Goal: Information Seeking & Learning: Learn about a topic

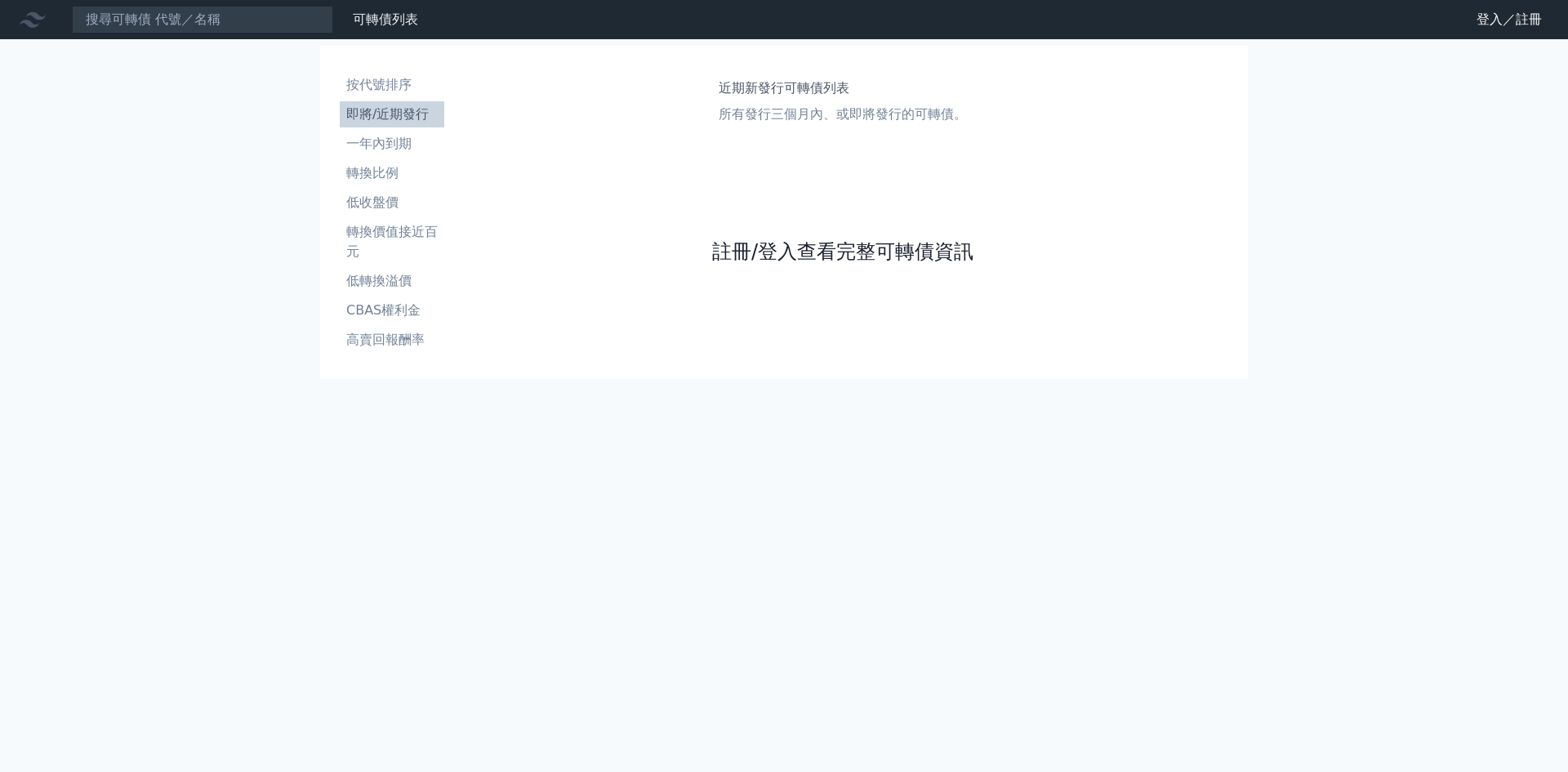
click at [806, 243] on link "註冊/登入查看完整可轉債資訊" at bounding box center [842, 252] width 261 height 26
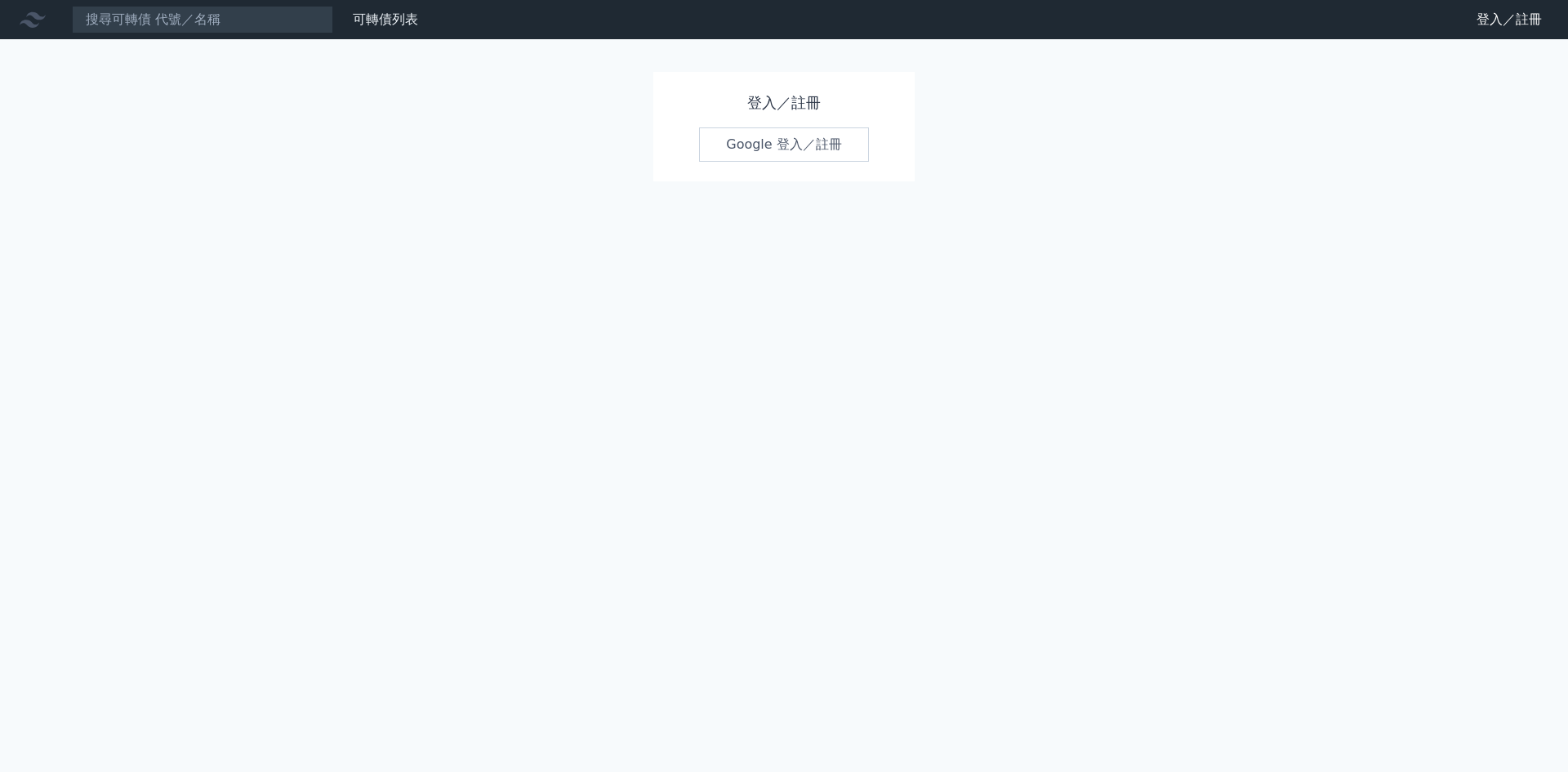
click at [774, 154] on link "Google 登入／註冊" at bounding box center [784, 144] width 170 height 34
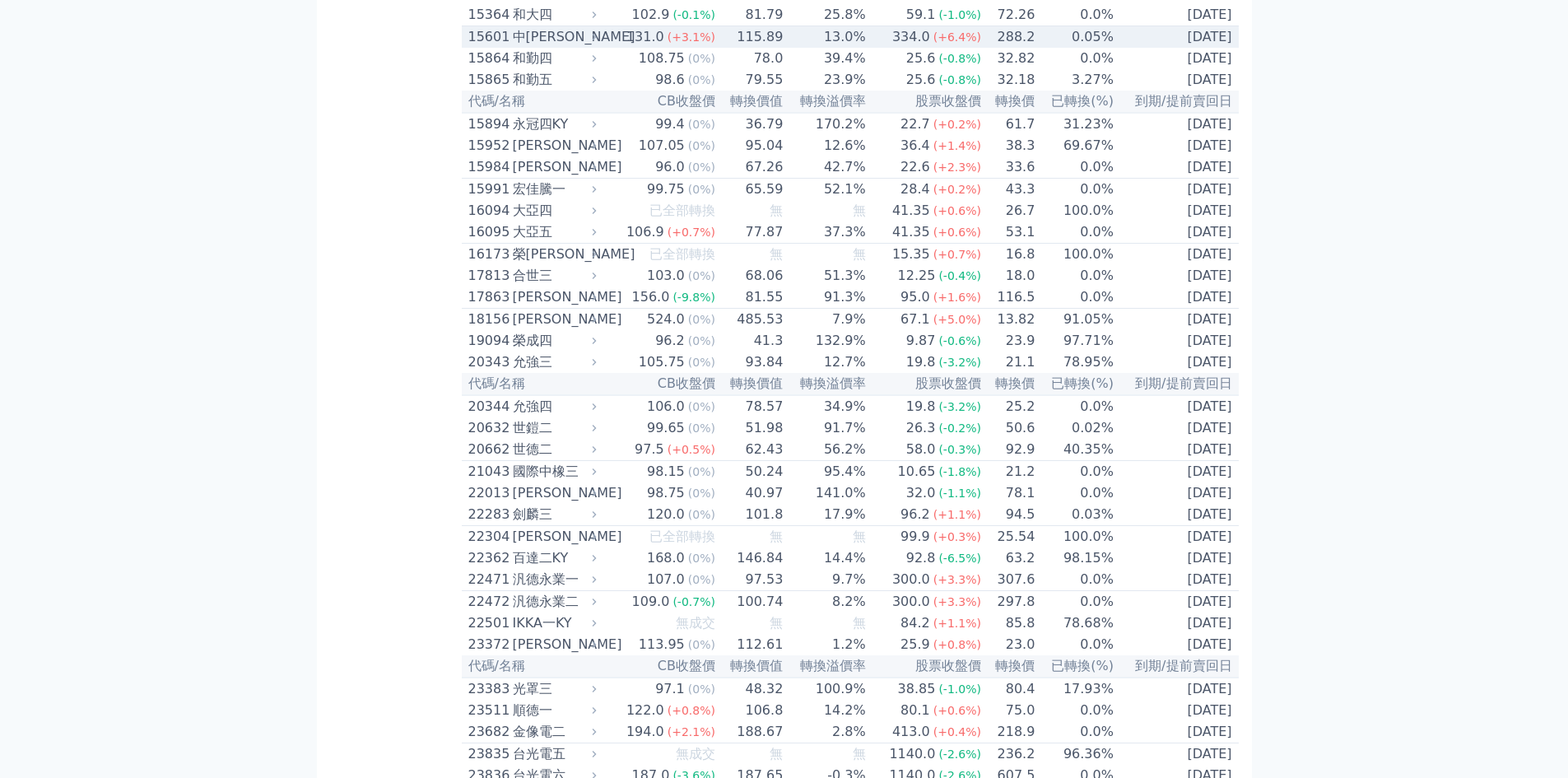
scroll to position [878, 0]
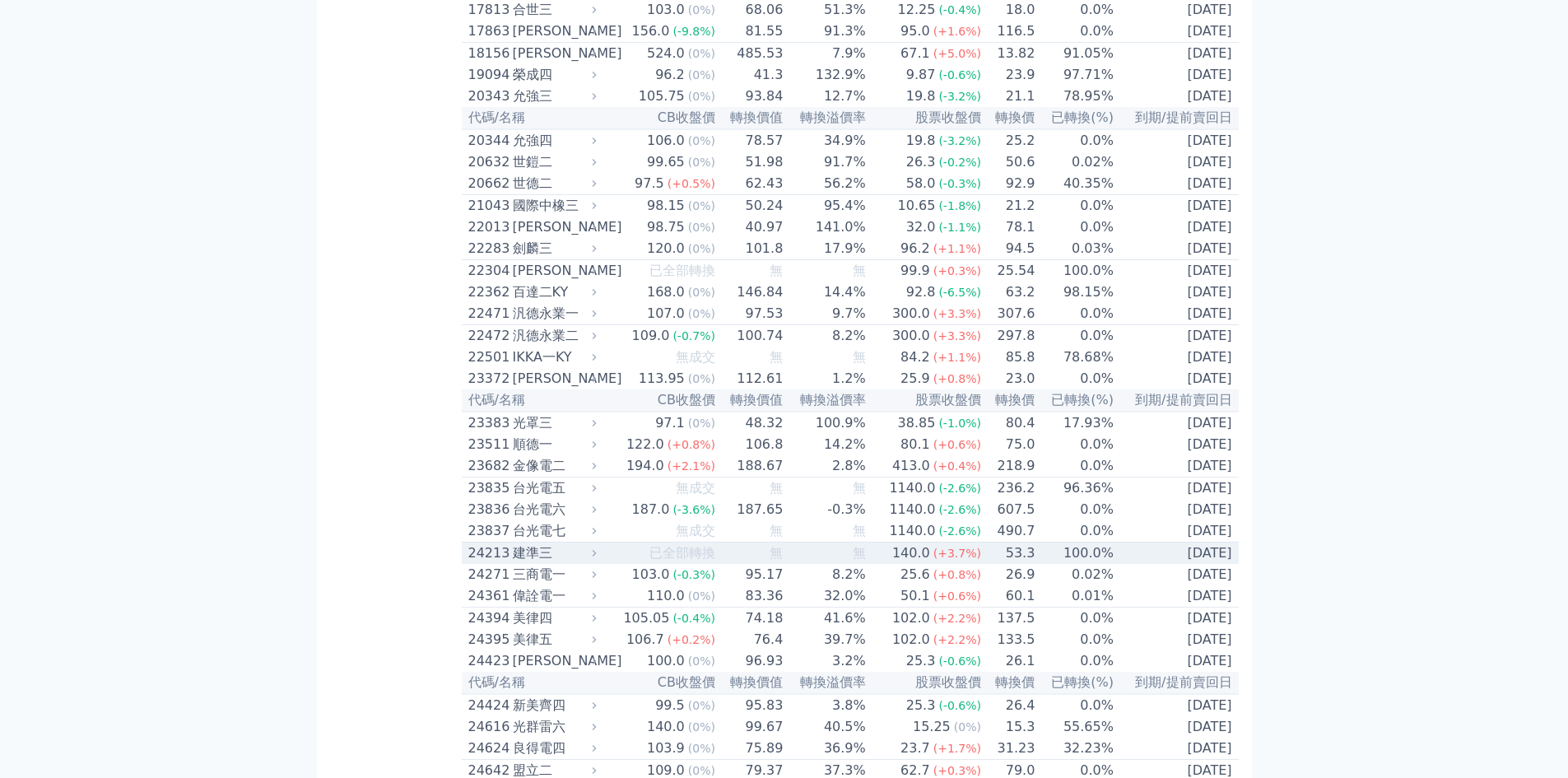
click at [493, 563] on div "24213" at bounding box center [488, 552] width 40 height 20
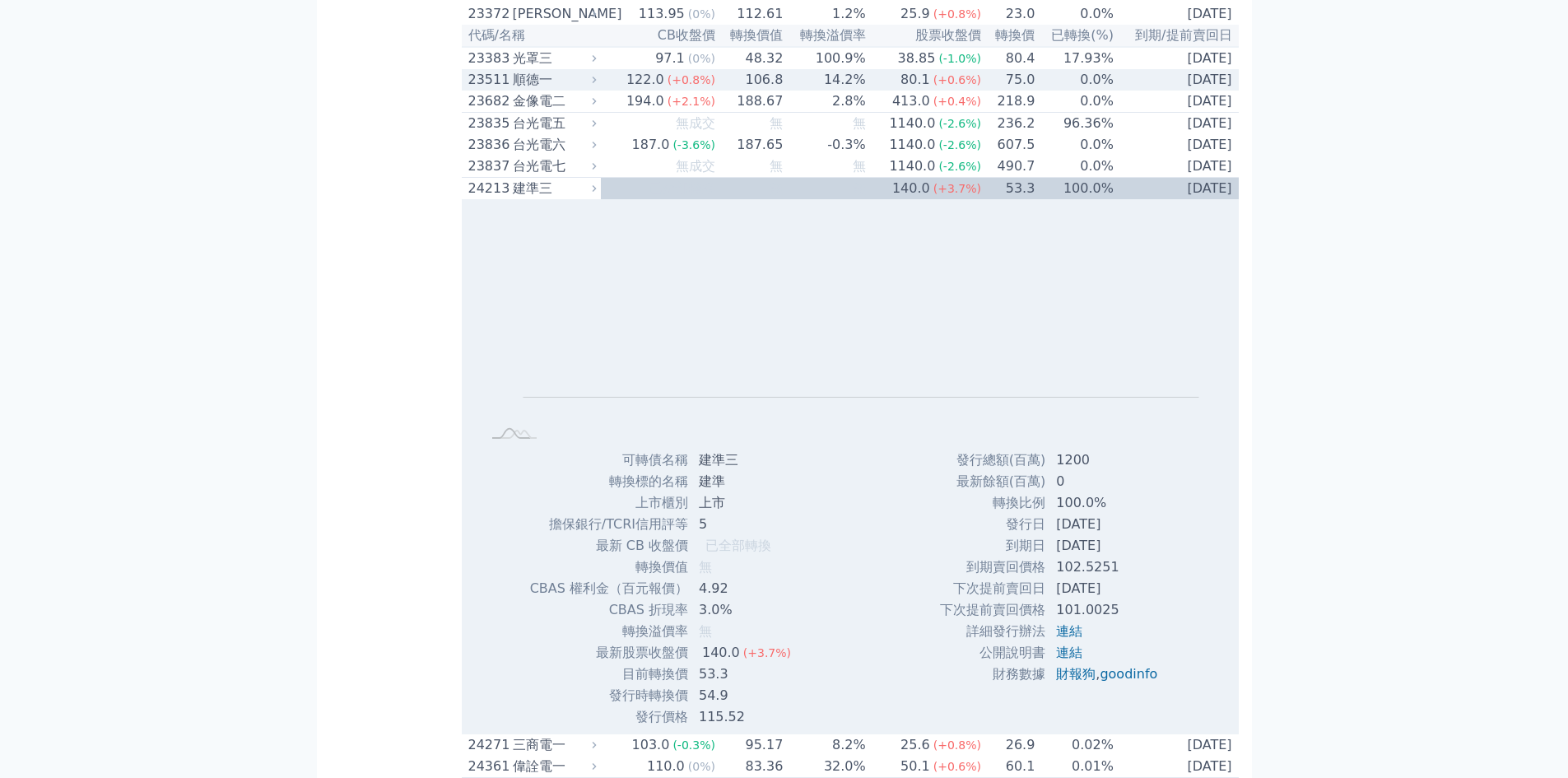
scroll to position [1317, 0]
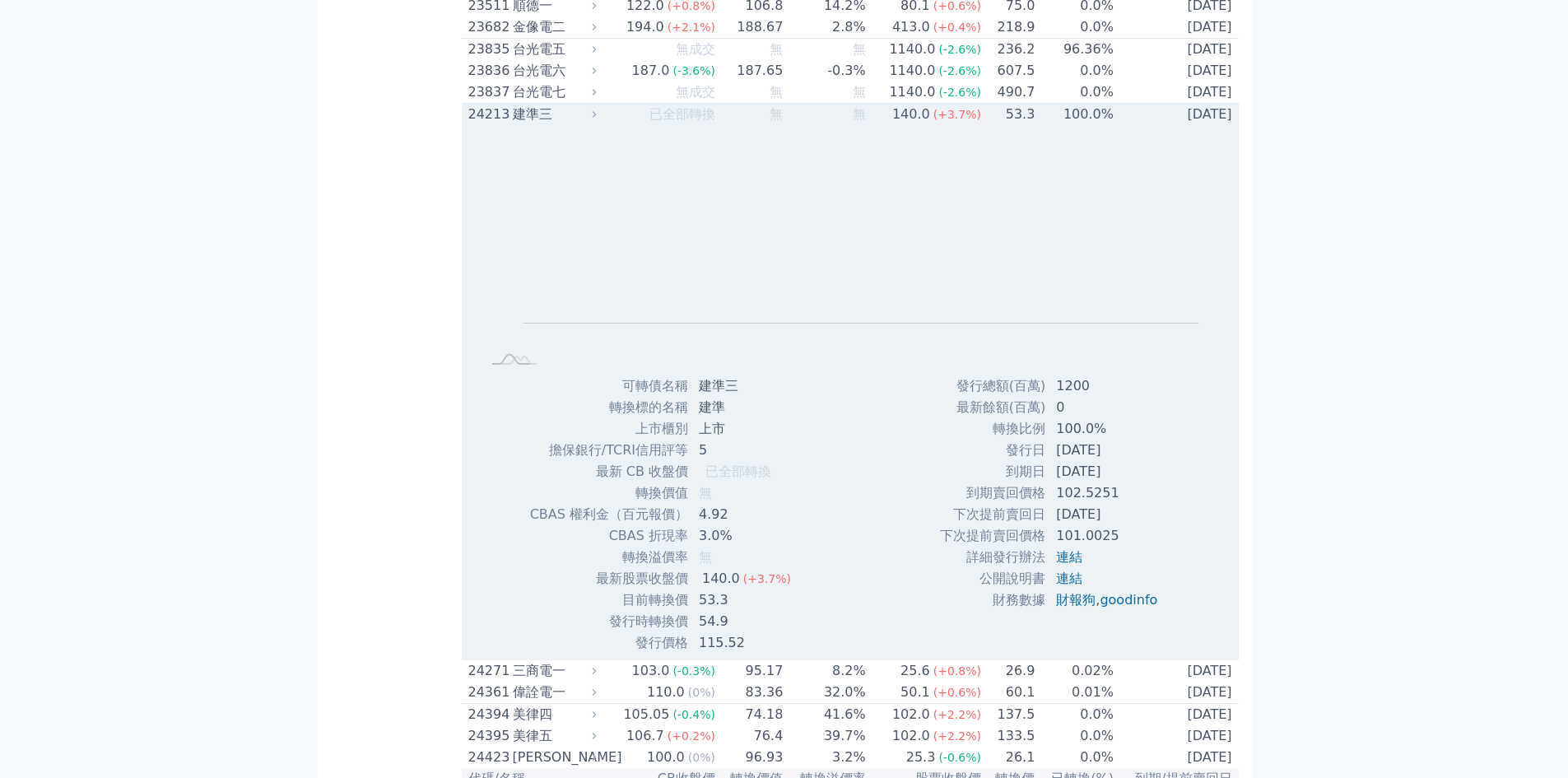
click at [492, 125] on div "24213" at bounding box center [488, 113] width 40 height 20
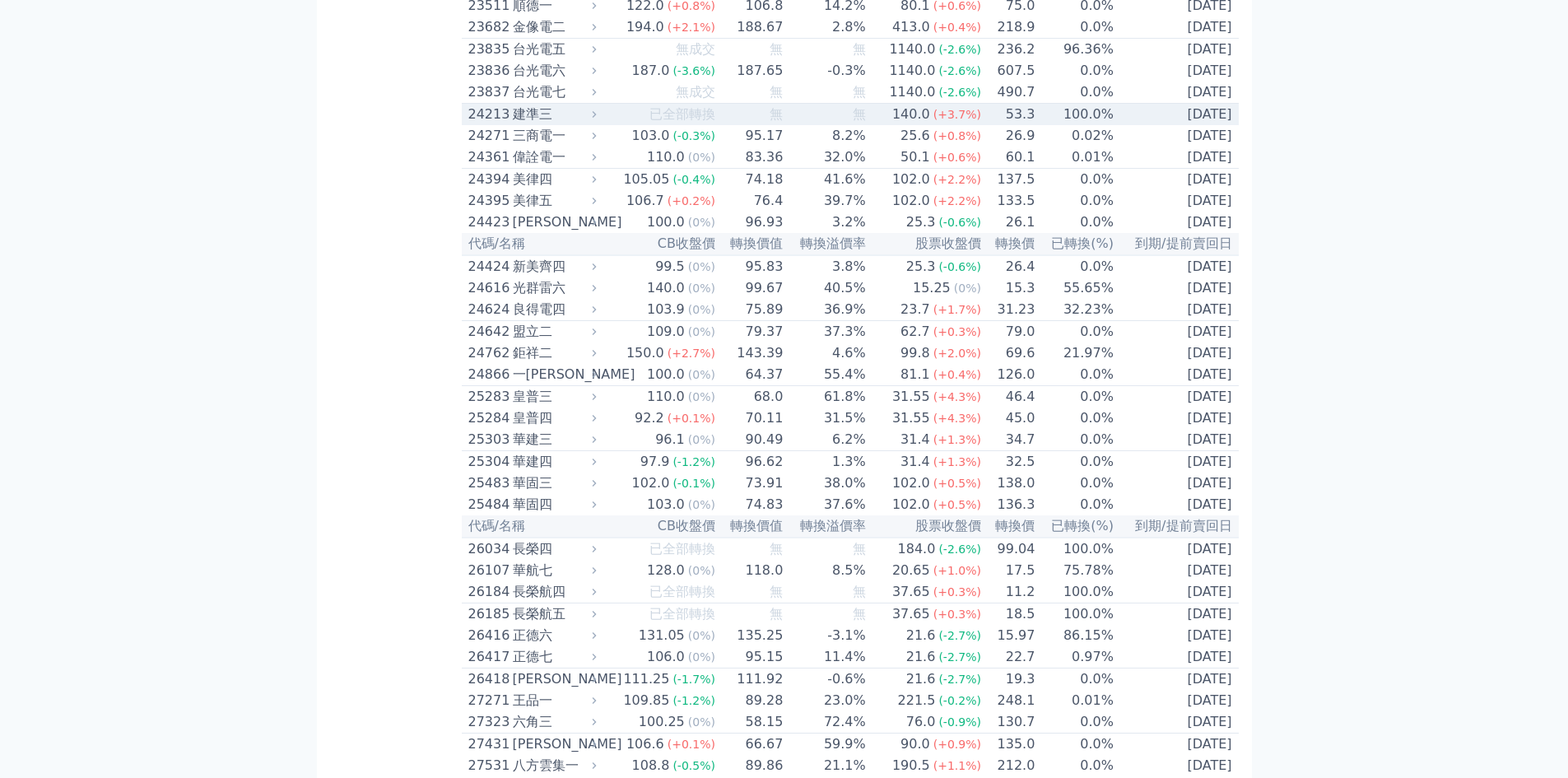
click at [493, 125] on div "24213" at bounding box center [488, 113] width 40 height 20
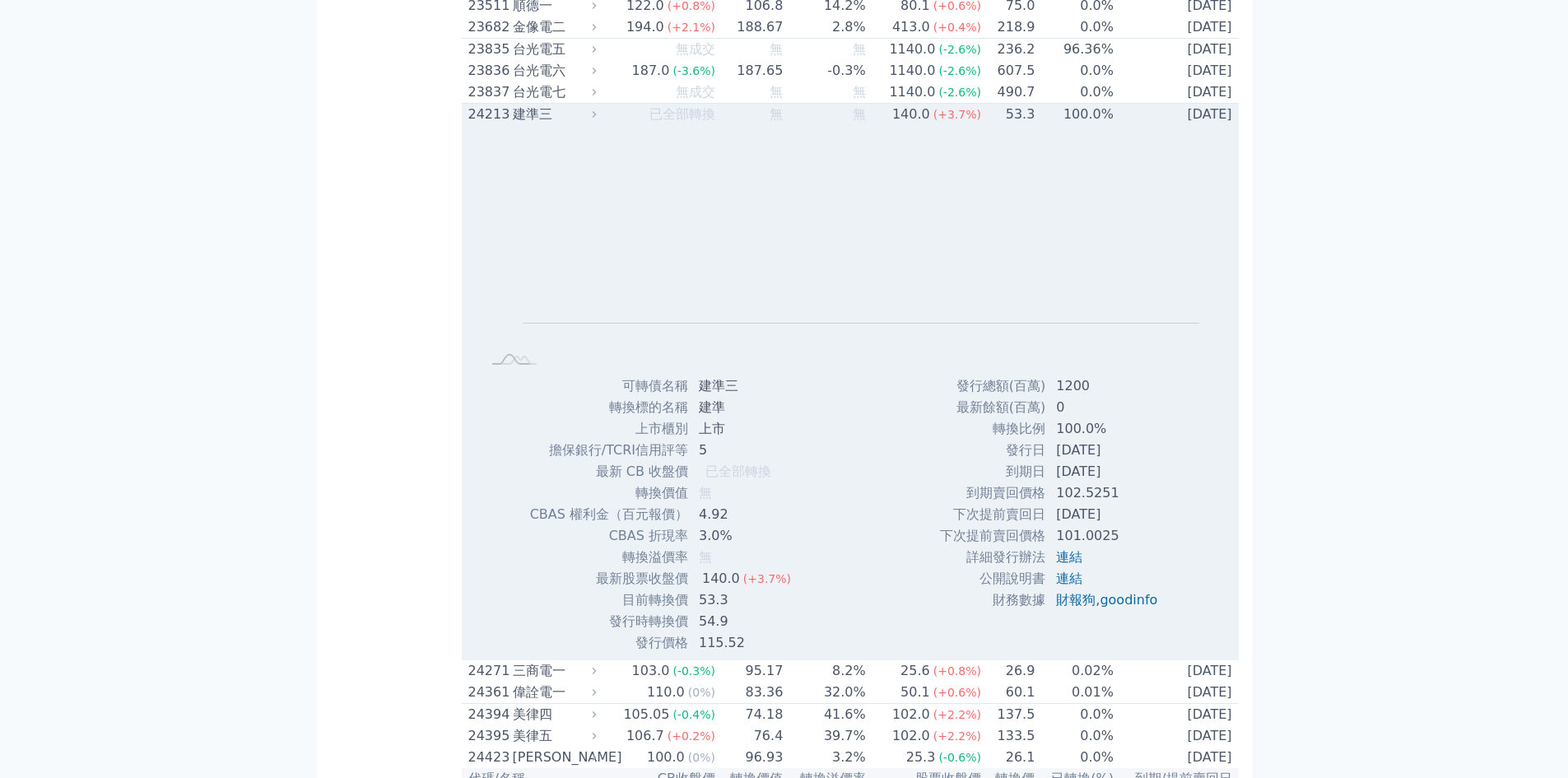
click at [493, 125] on div "24213" at bounding box center [488, 113] width 40 height 20
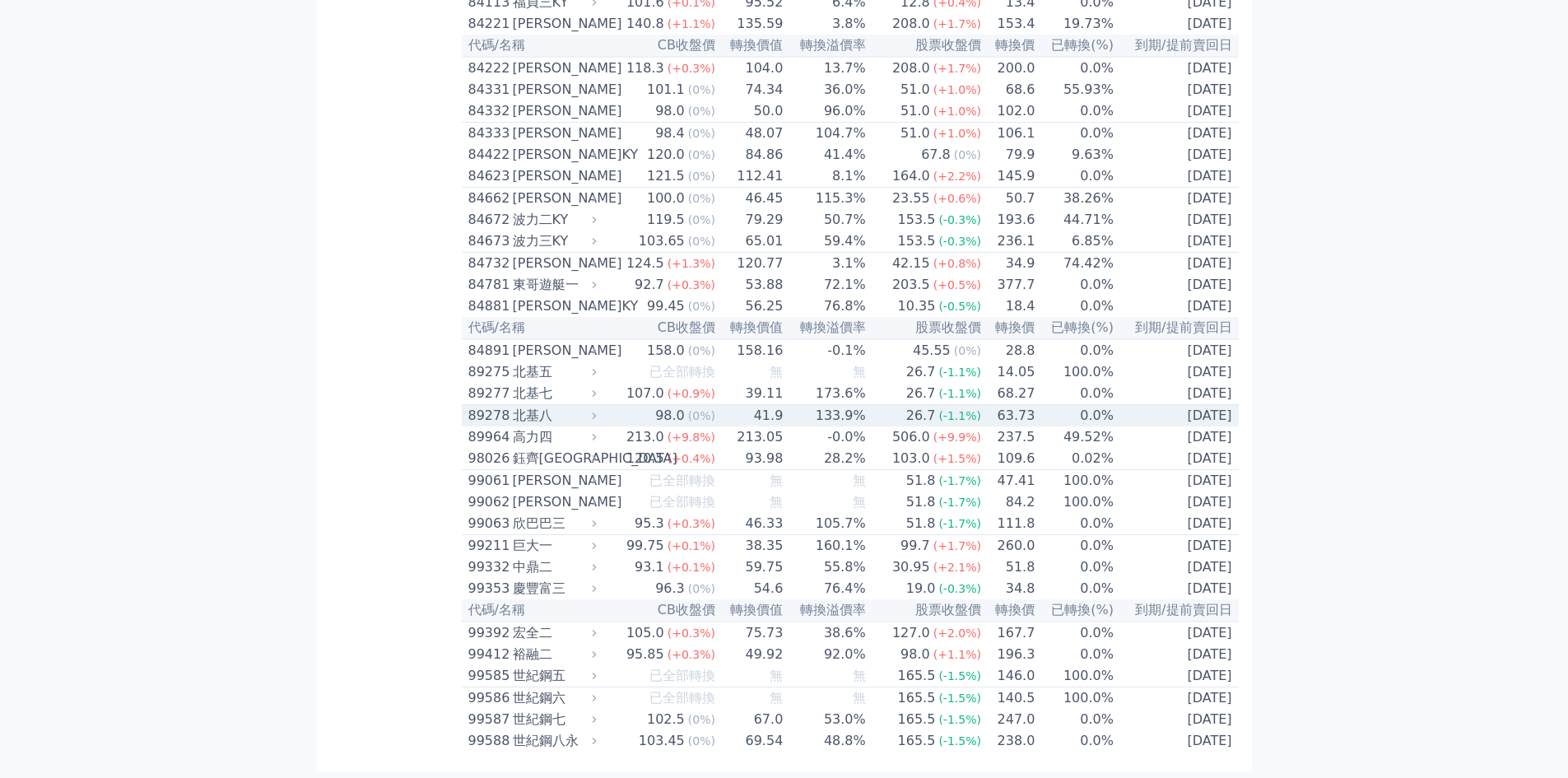
scroll to position [9000, 0]
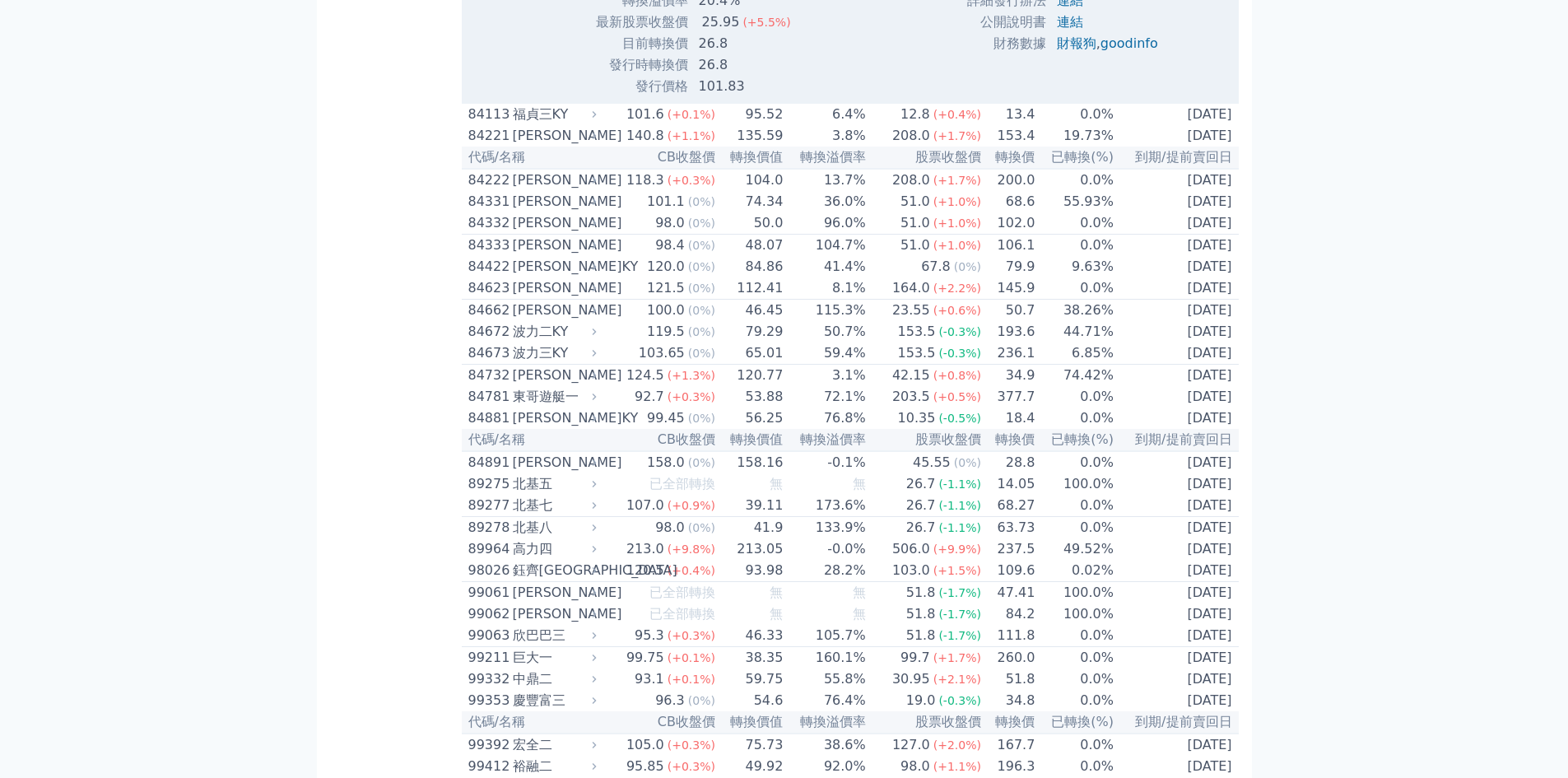
scroll to position [9219, 0]
